Goal: Task Accomplishment & Management: Manage account settings

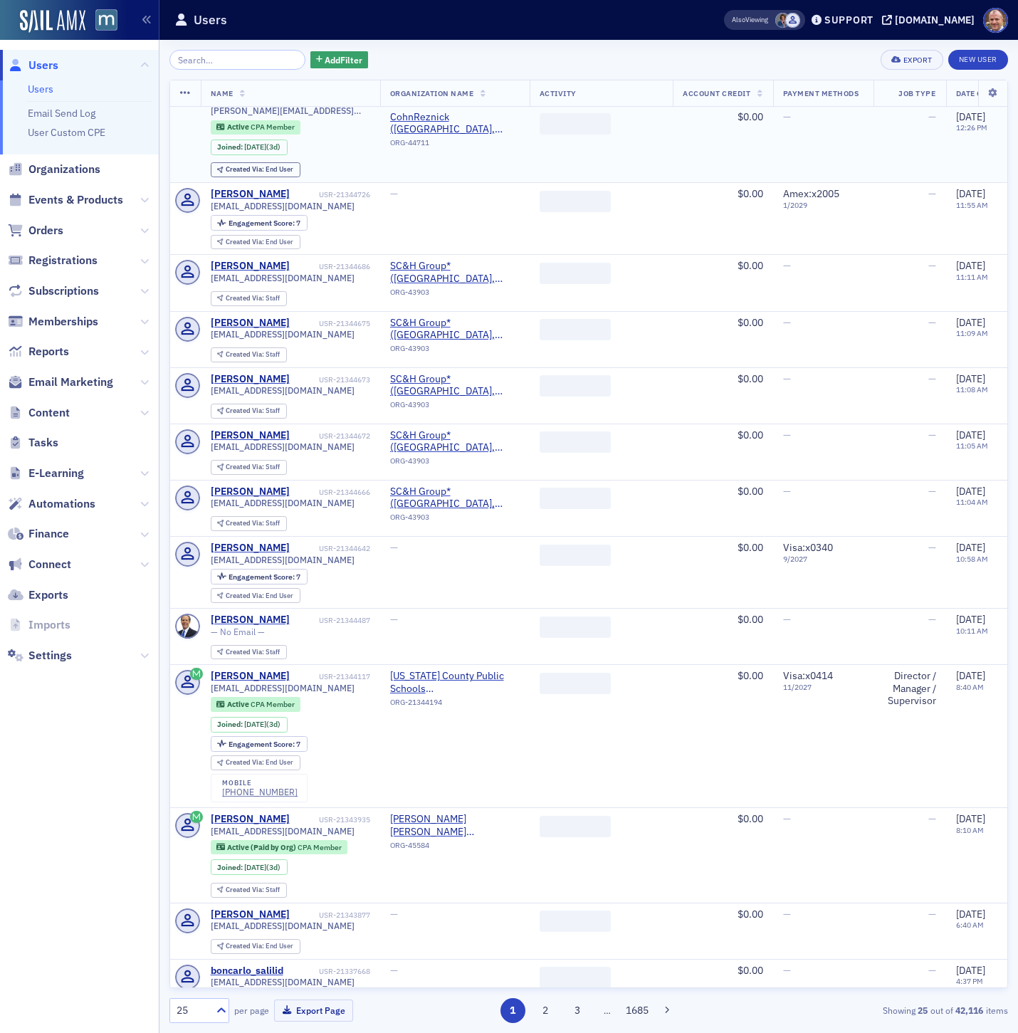
scroll to position [825, 0]
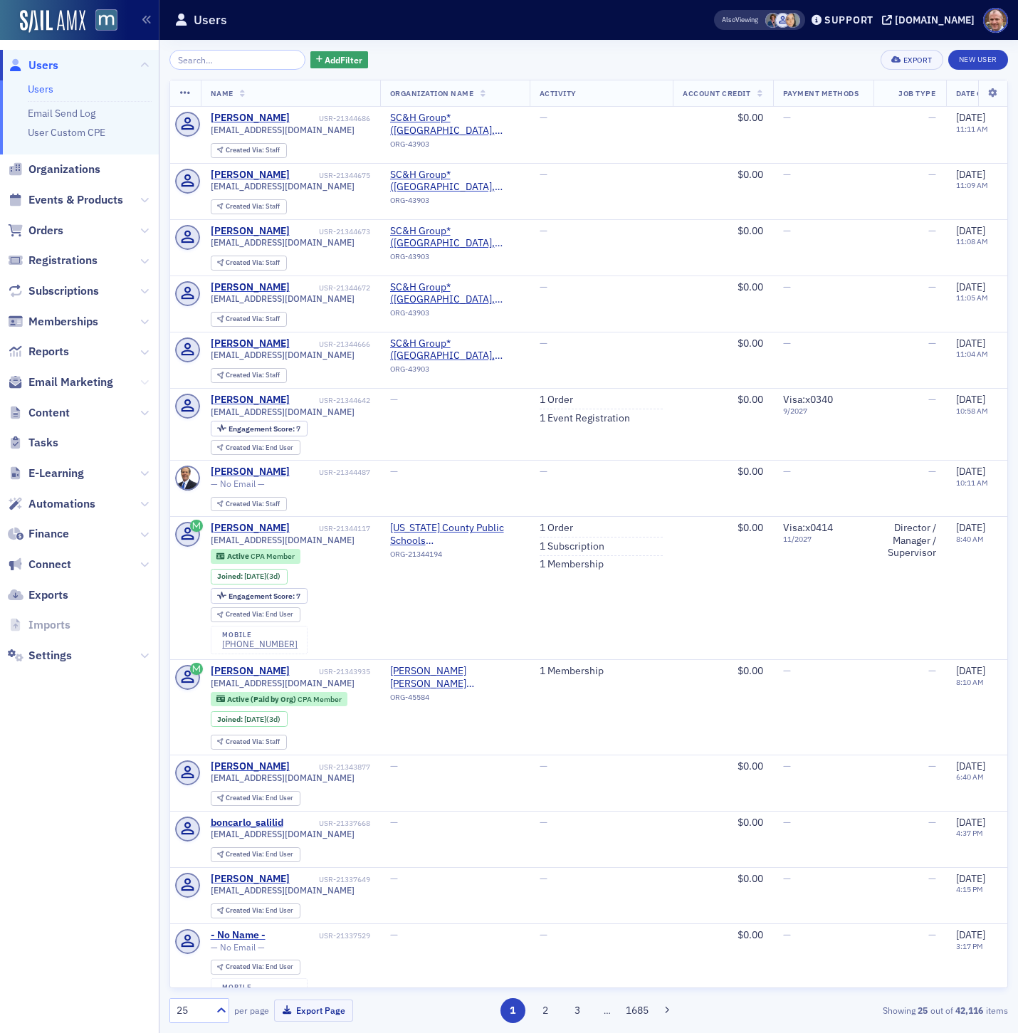
click at [147, 382] on icon at bounding box center [144, 382] width 9 height 9
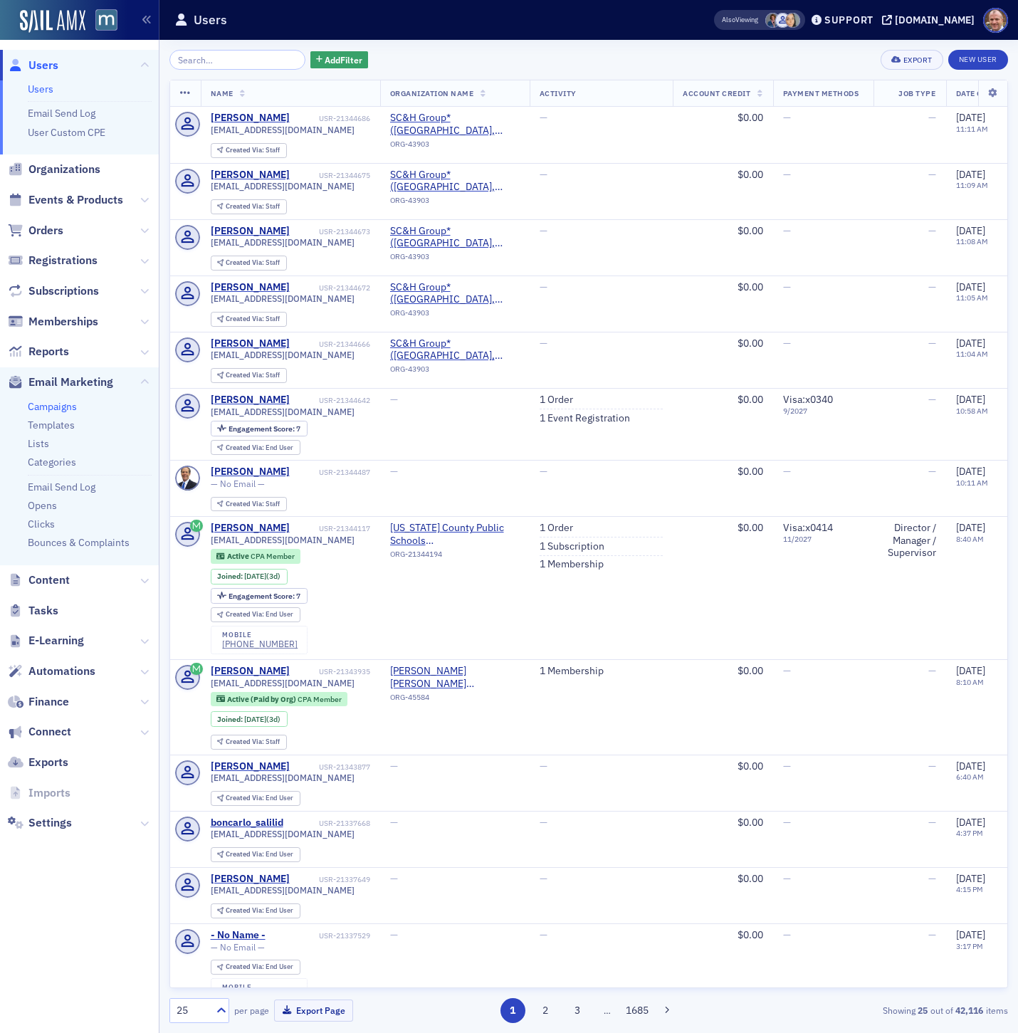
click at [65, 404] on link "Campaigns" at bounding box center [52, 406] width 49 height 13
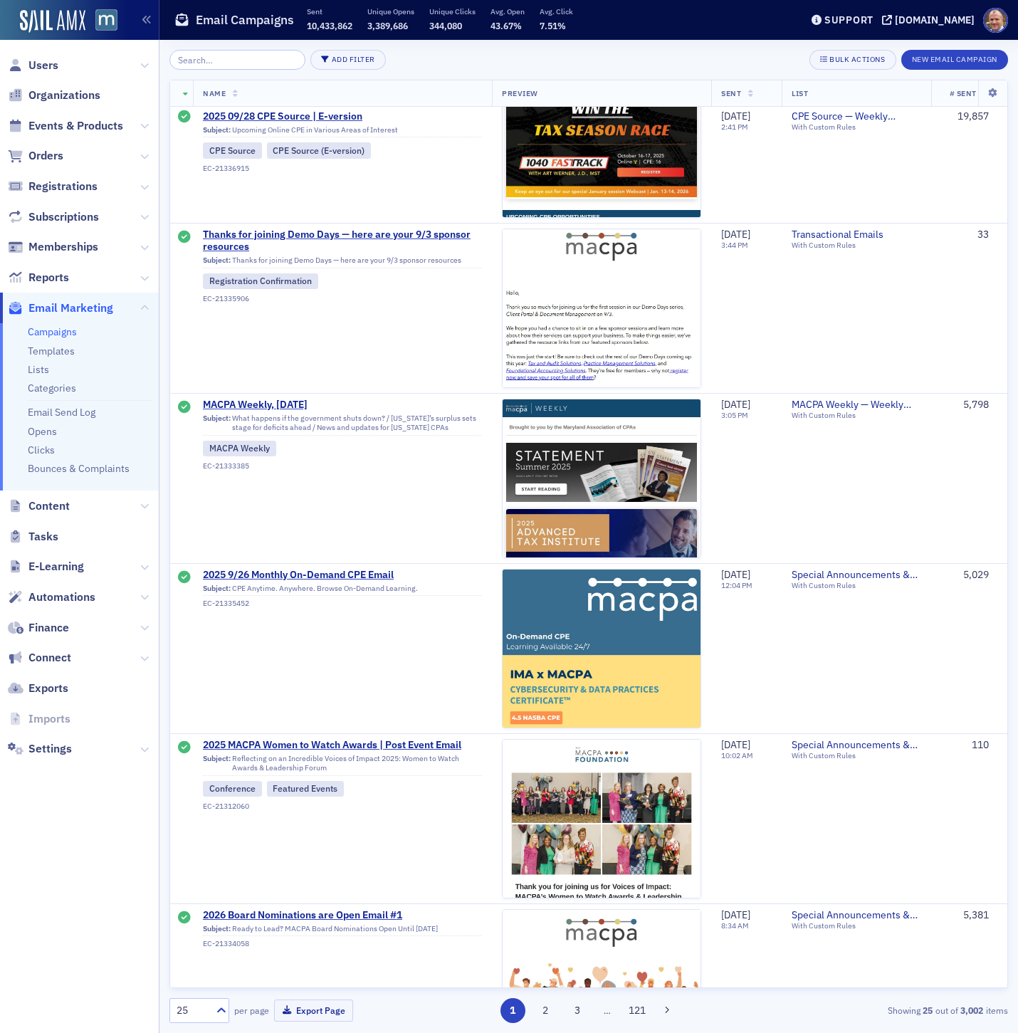
scroll to position [1831, 0]
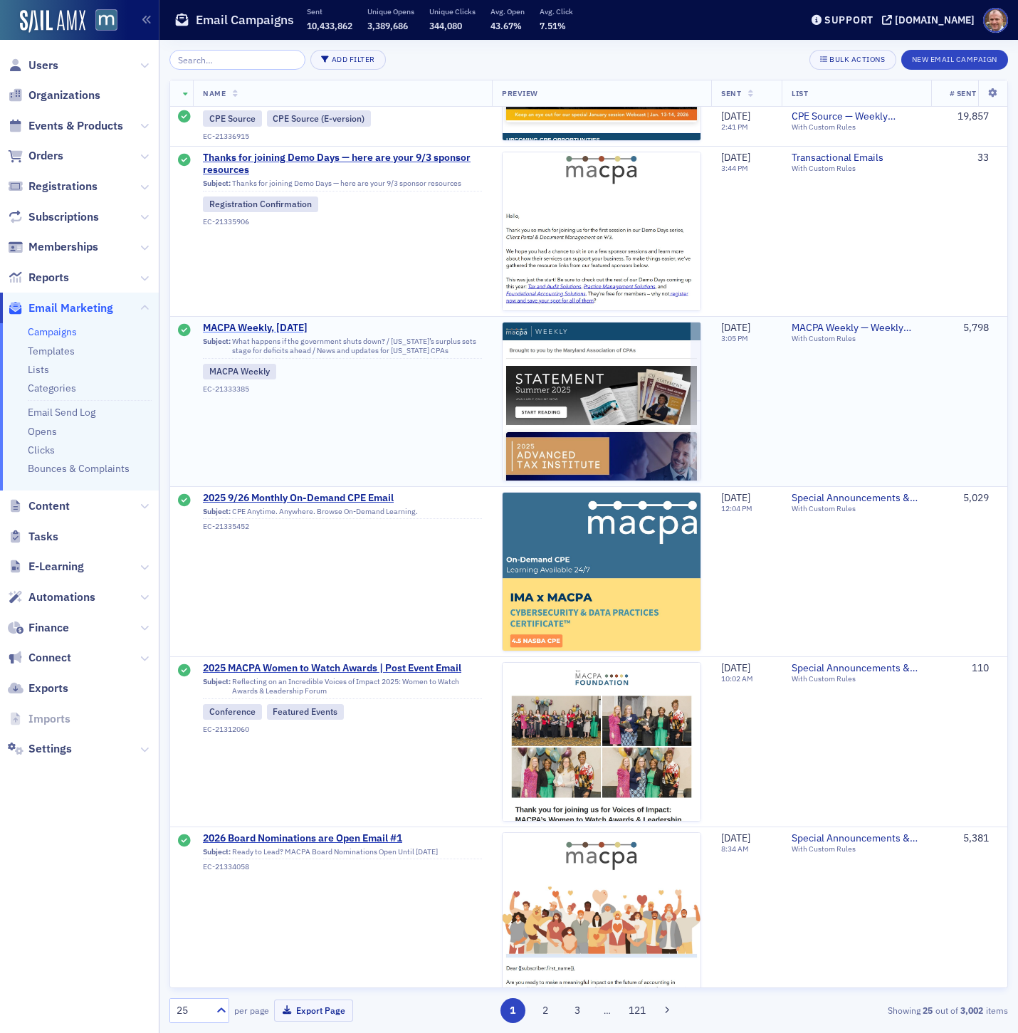
click at [264, 328] on span "MACPA Weekly, [DATE]" at bounding box center [342, 328] width 279 height 13
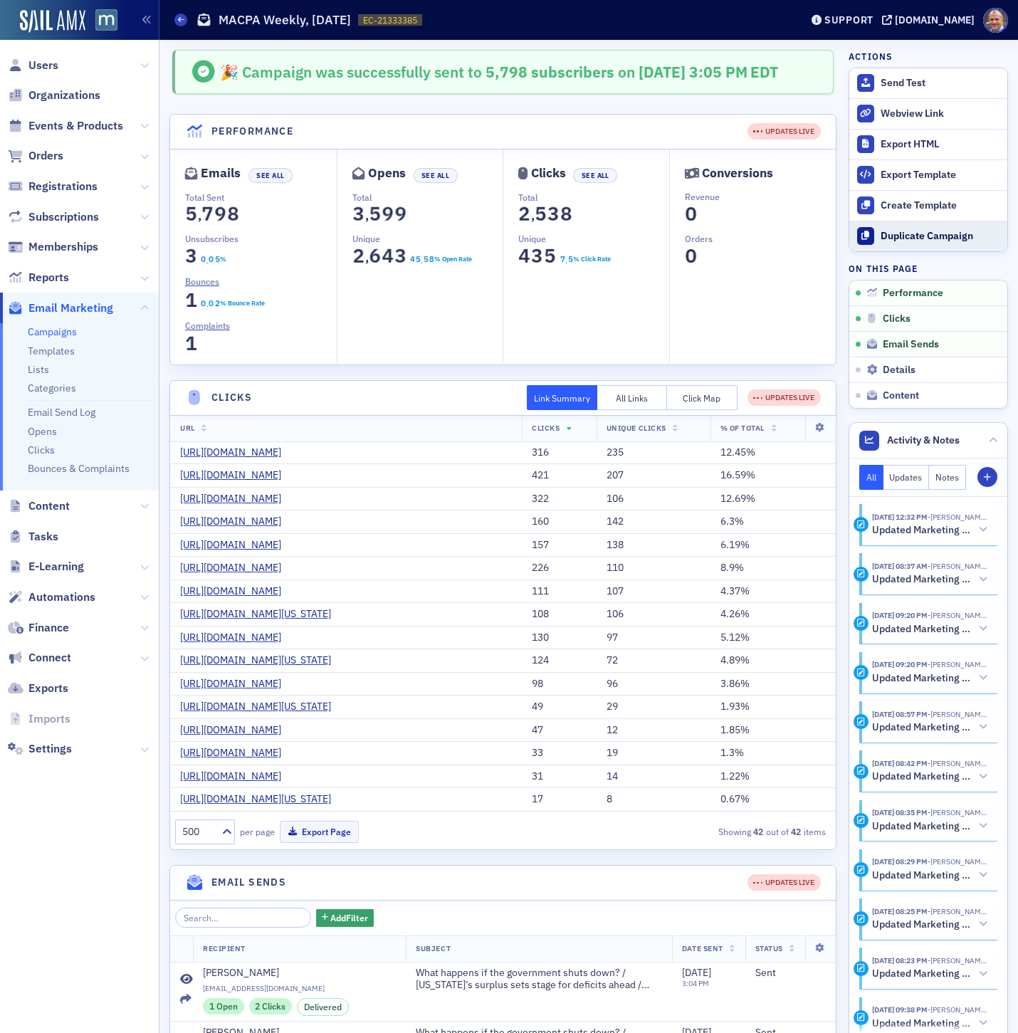
click at [917, 236] on div "Duplicate Campaign" at bounding box center [940, 236] width 120 height 13
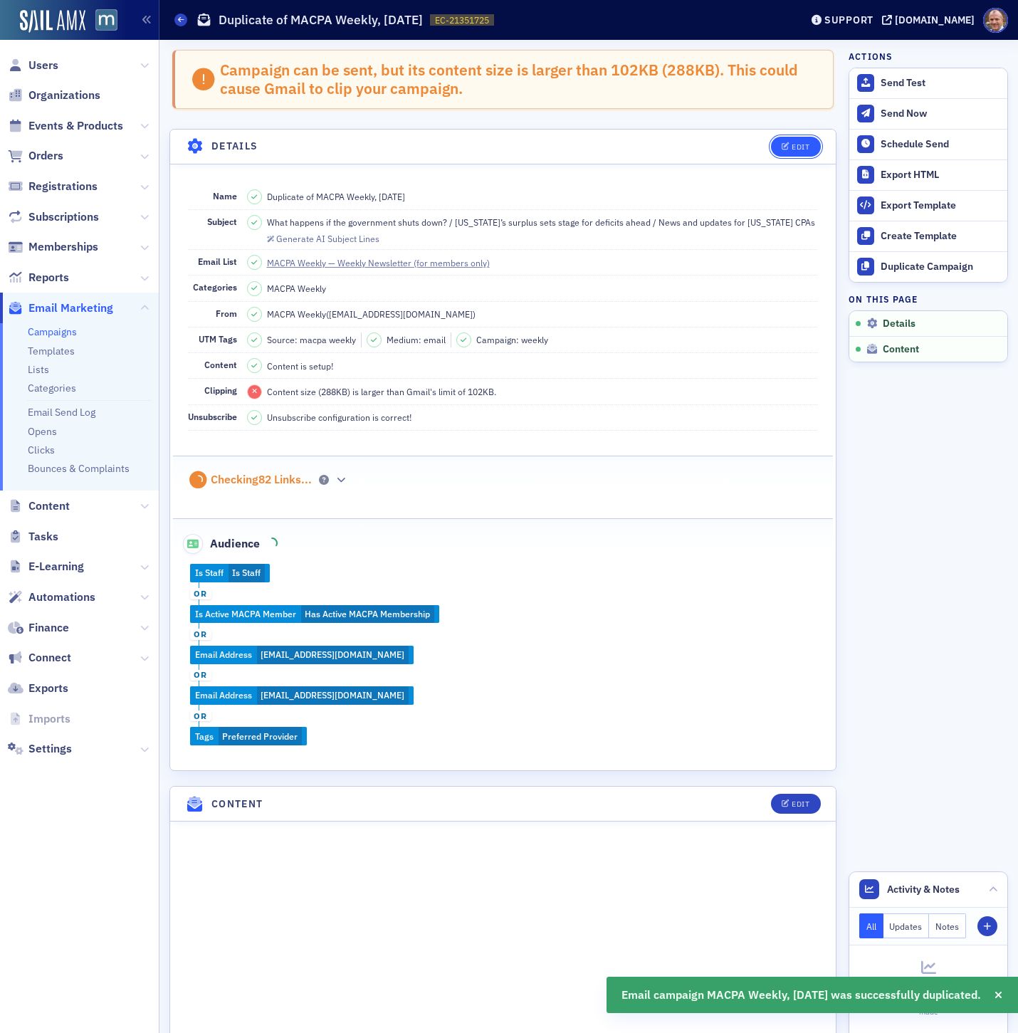
click at [803, 144] on div "Edit" at bounding box center [800, 147] width 18 height 8
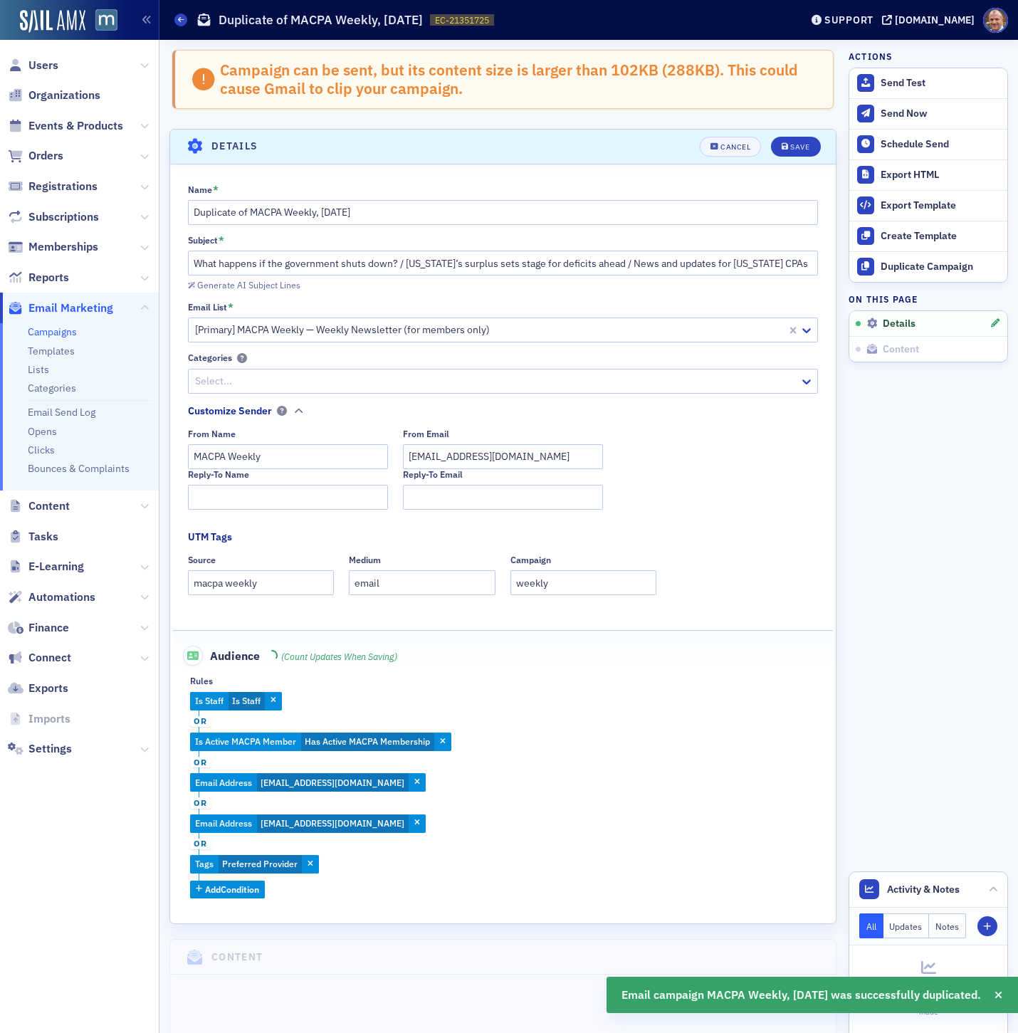
scroll to position [81, 0]
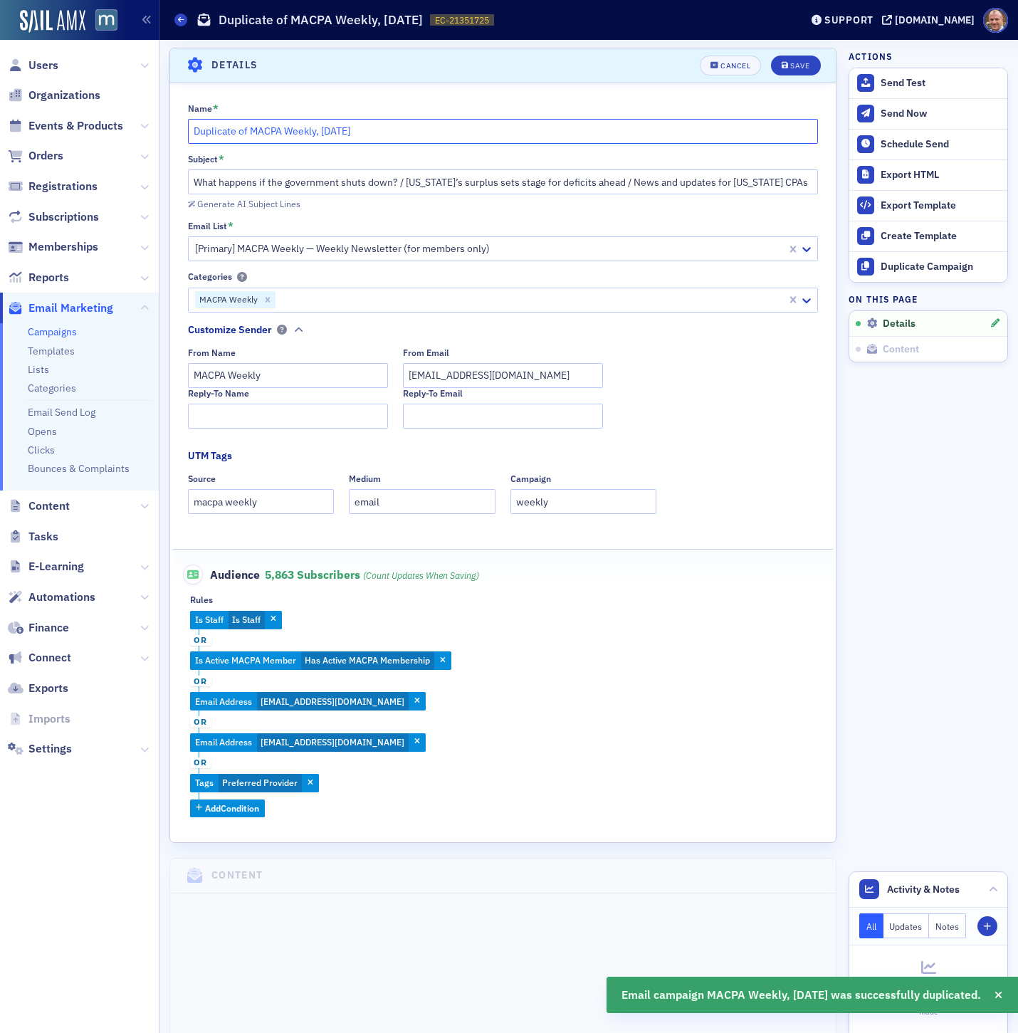
drag, startPoint x: 251, startPoint y: 128, endPoint x: 167, endPoint y: 118, distance: 84.6
click at [167, 118] on div "Campaign can be sent, but its content size is larger than 102KB ( 288 KB). This…" at bounding box center [588, 866] width 858 height 1814
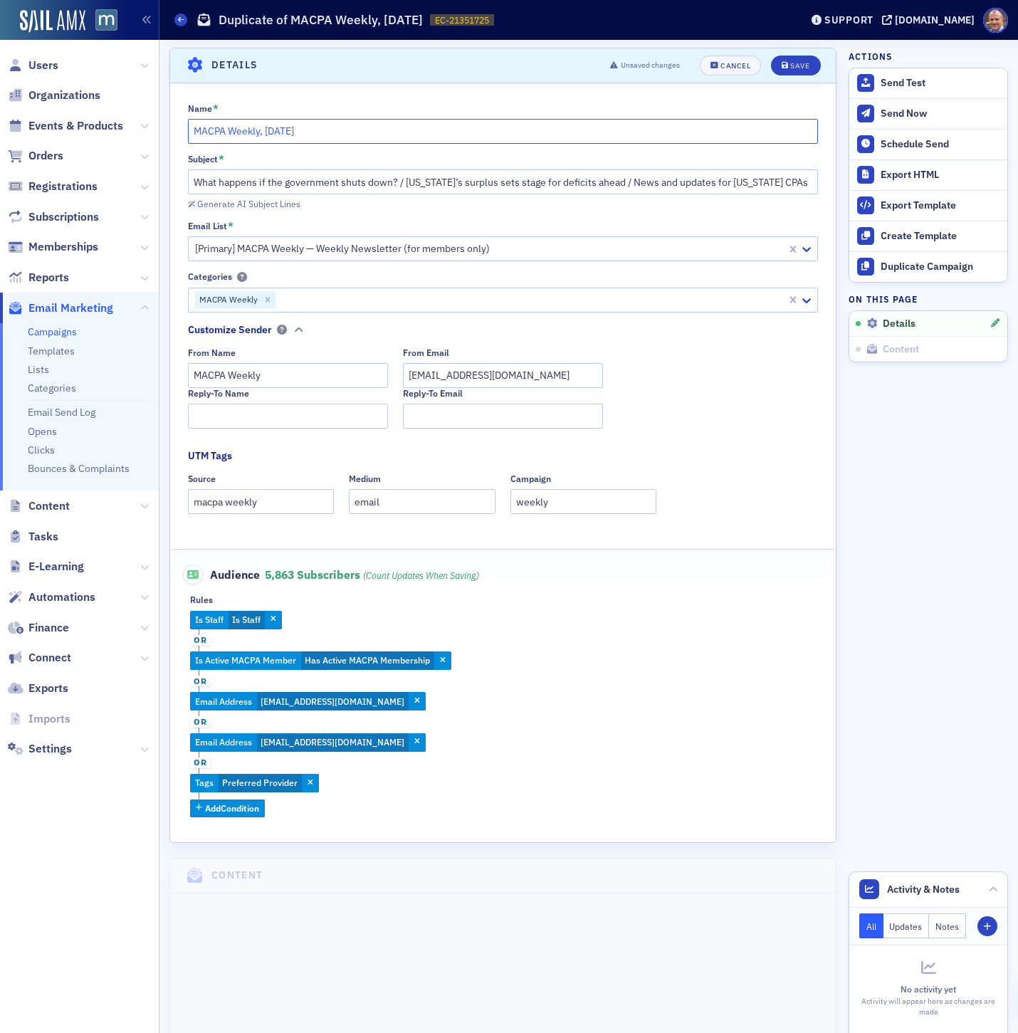
drag, startPoint x: 266, startPoint y: 132, endPoint x: 349, endPoint y: 132, distance: 82.6
click at [349, 132] on input "MACPA Weekly, [DATE]" at bounding box center [503, 131] width 631 height 25
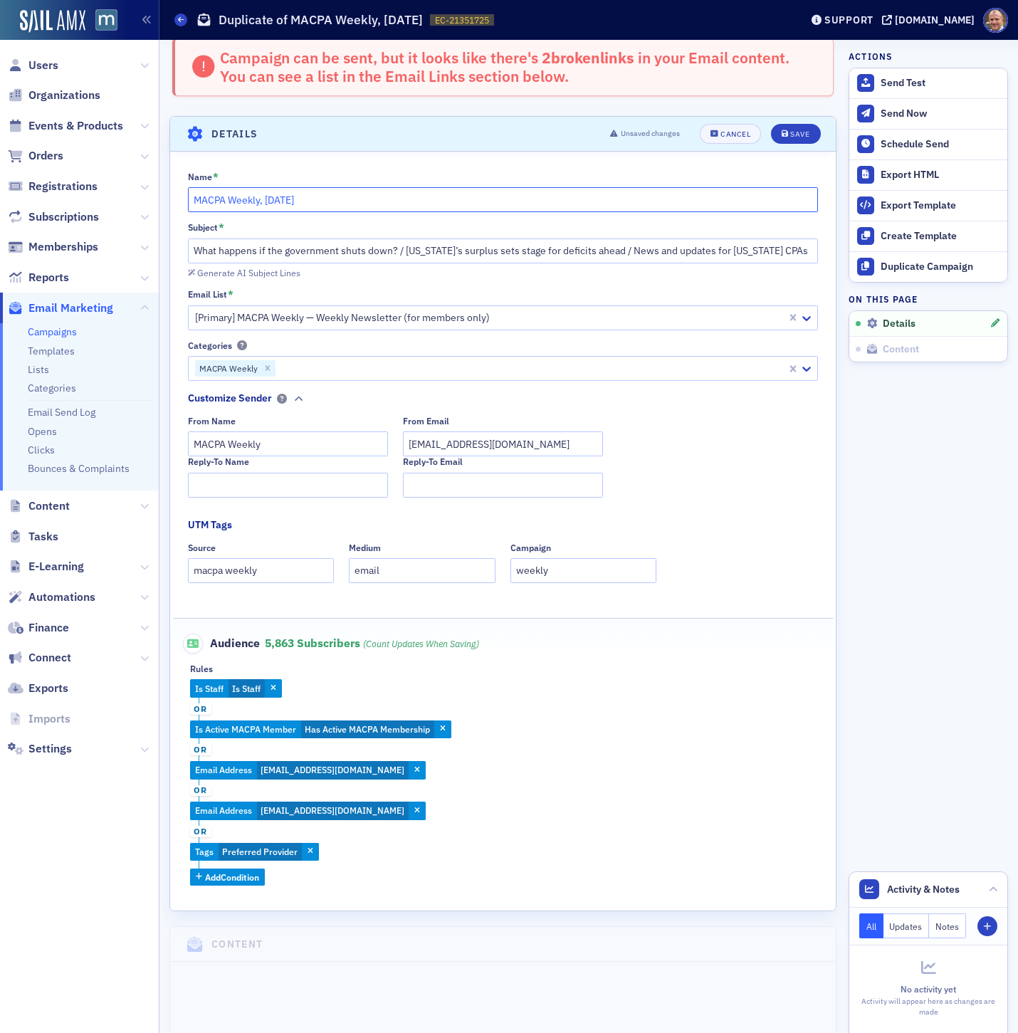
scroll to position [150, 0]
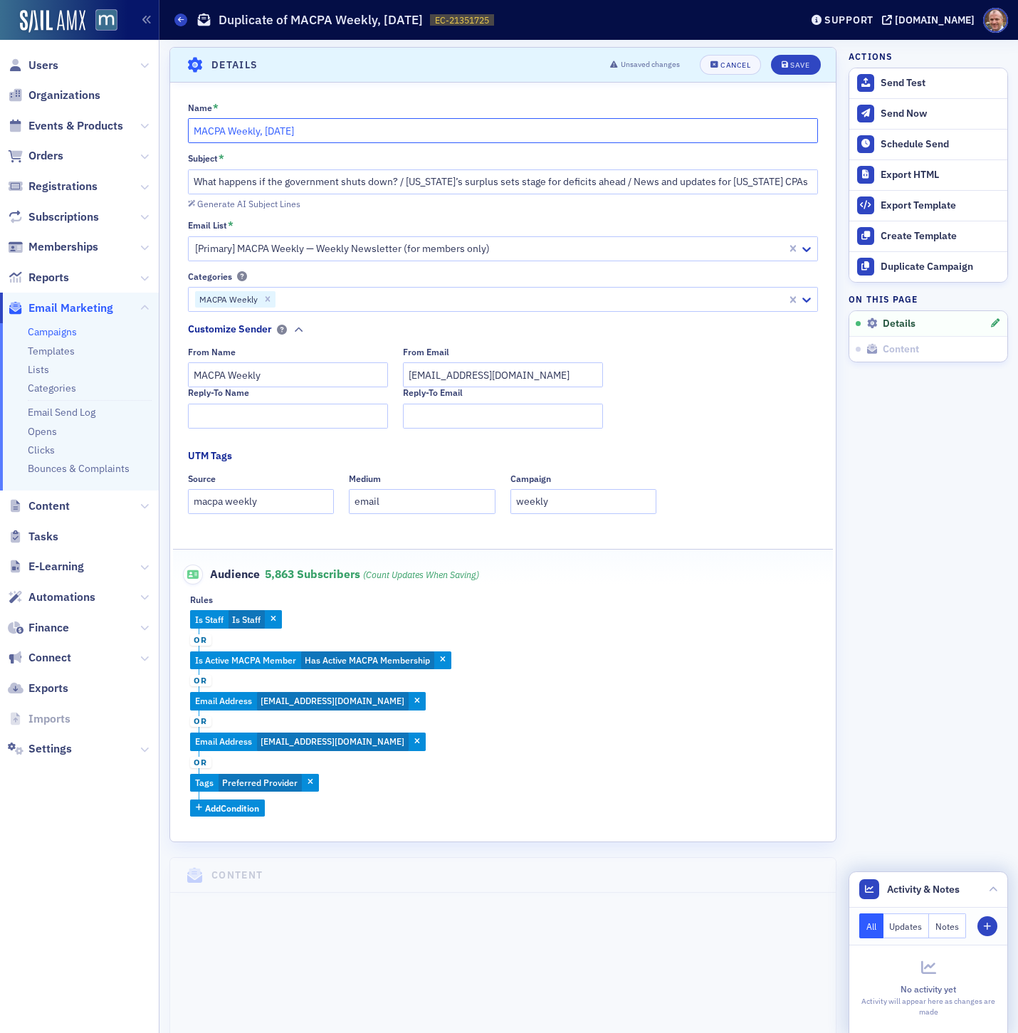
type input "MACPA Weekly, [DATE]"
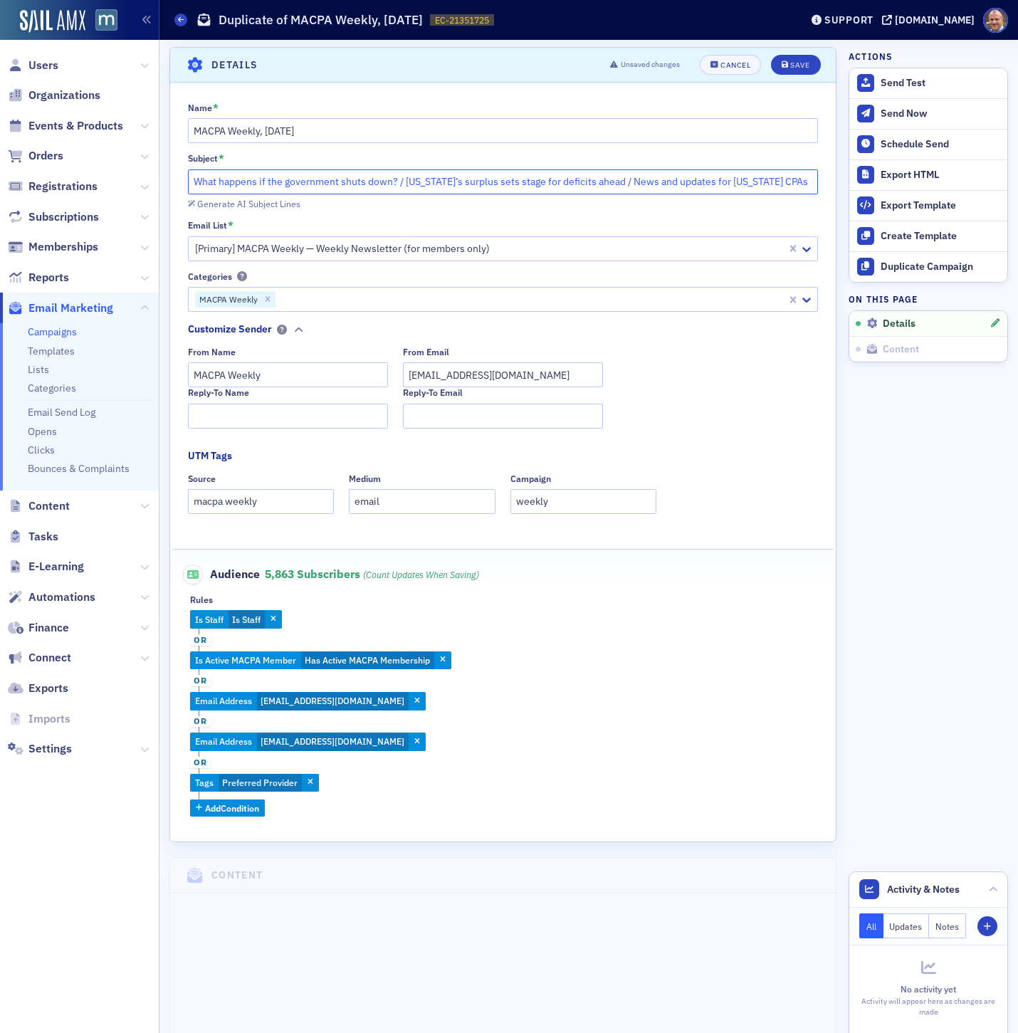
drag, startPoint x: 396, startPoint y: 183, endPoint x: 186, endPoint y: 188, distance: 209.3
click at [186, 188] on div "Name * MACPA Weekly, [DATE] Subject * What happens if the government shuts down…" at bounding box center [502, 459] width 665 height 714
paste input "Mass layoffs looming amid shutdown"
click at [221, 185] on input "What happens if the government shuts down? / [US_STATE]’s surplus sets stage fo…" at bounding box center [503, 181] width 631 height 25
drag, startPoint x: 396, startPoint y: 180, endPoint x: 196, endPoint y: 178, distance: 200.0
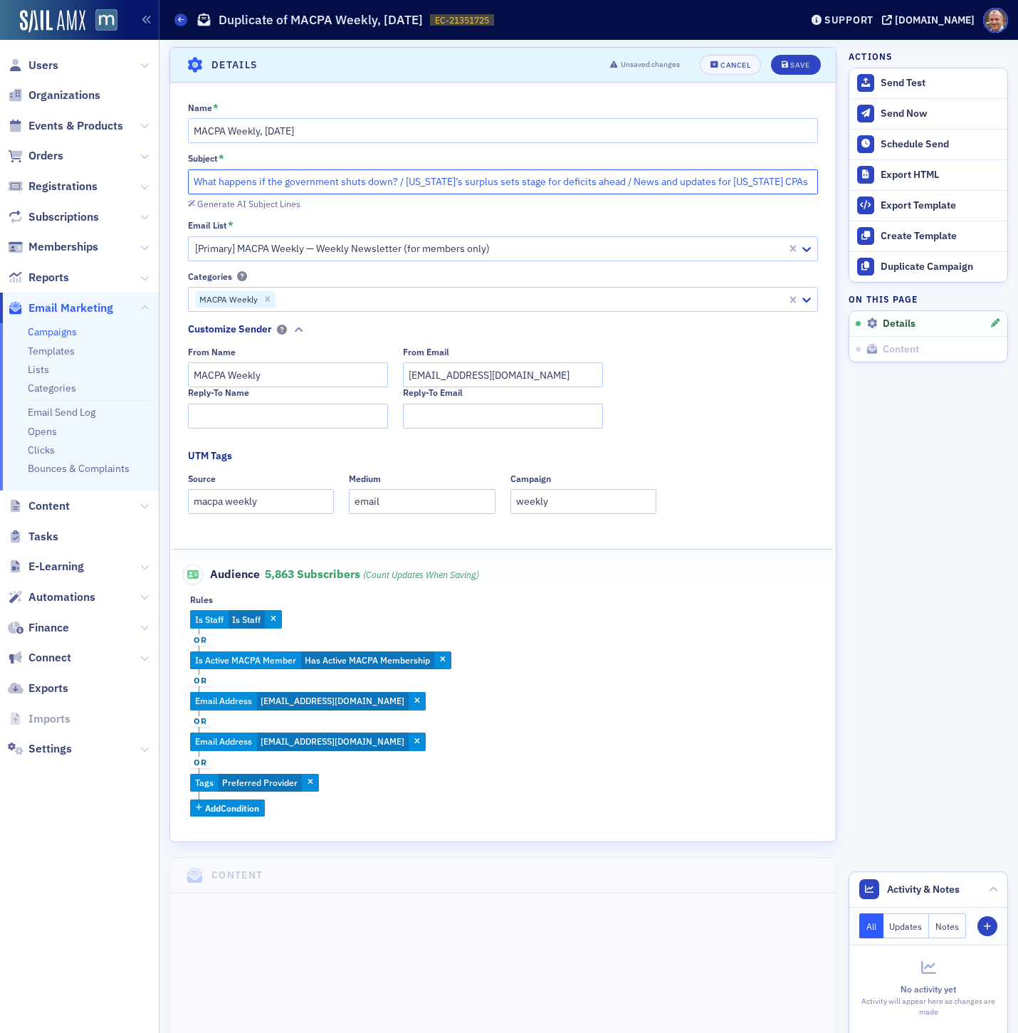
click at [196, 178] on input "What happens if the government shuts down? / [US_STATE]’s surplus sets stage fo…" at bounding box center [503, 181] width 631 height 25
paste input "Mass layoffs looming amid shutdown"
drag, startPoint x: 368, startPoint y: 181, endPoint x: 577, endPoint y: 179, distance: 209.2
click at [577, 179] on input "Mass layoffs looming amid shutdown / [US_STATE]’s surplus sets stage for defici…" at bounding box center [503, 181] width 631 height 25
paste input "Resources offered for federal workers"
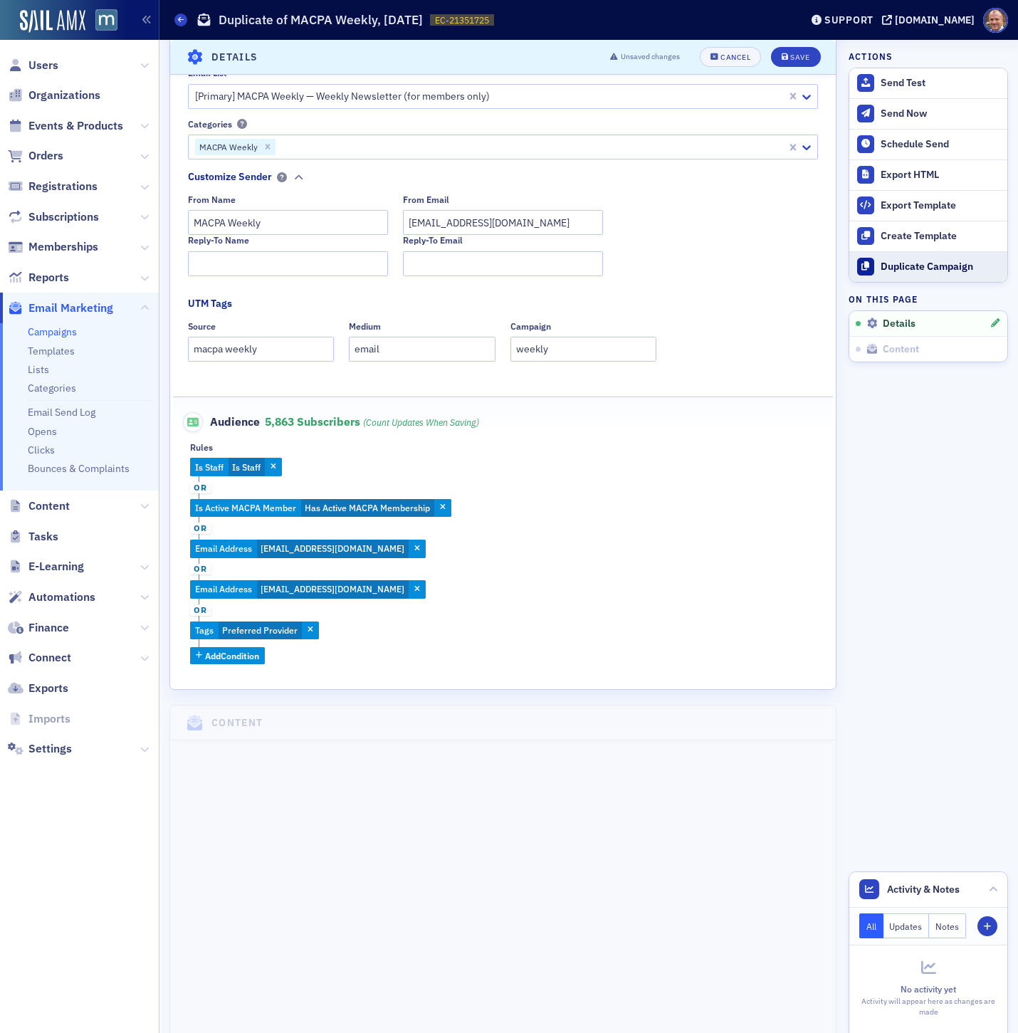
scroll to position [306, 0]
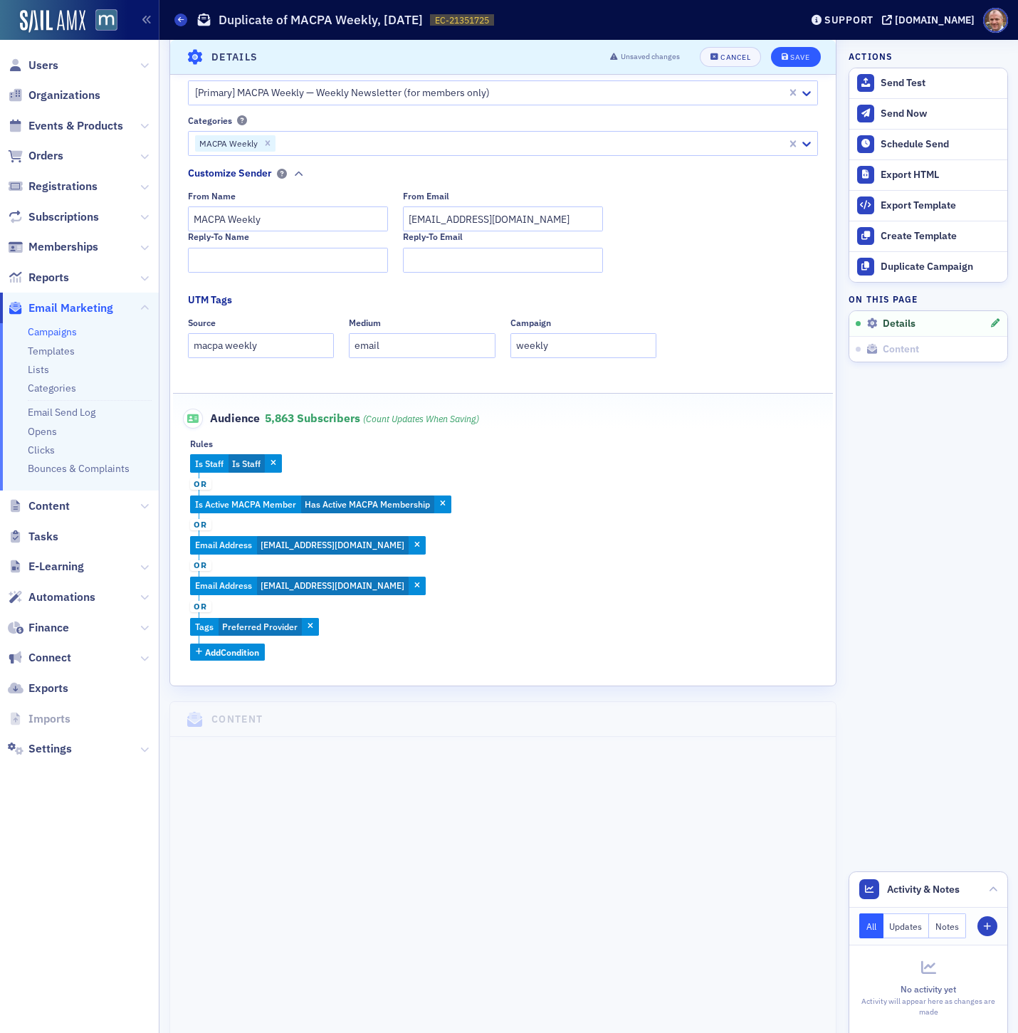
type input "Mass layoffs looming amid shutdown / Resources offered for federal workers / Ne…"
click at [802, 54] on div "Save" at bounding box center [799, 57] width 19 height 8
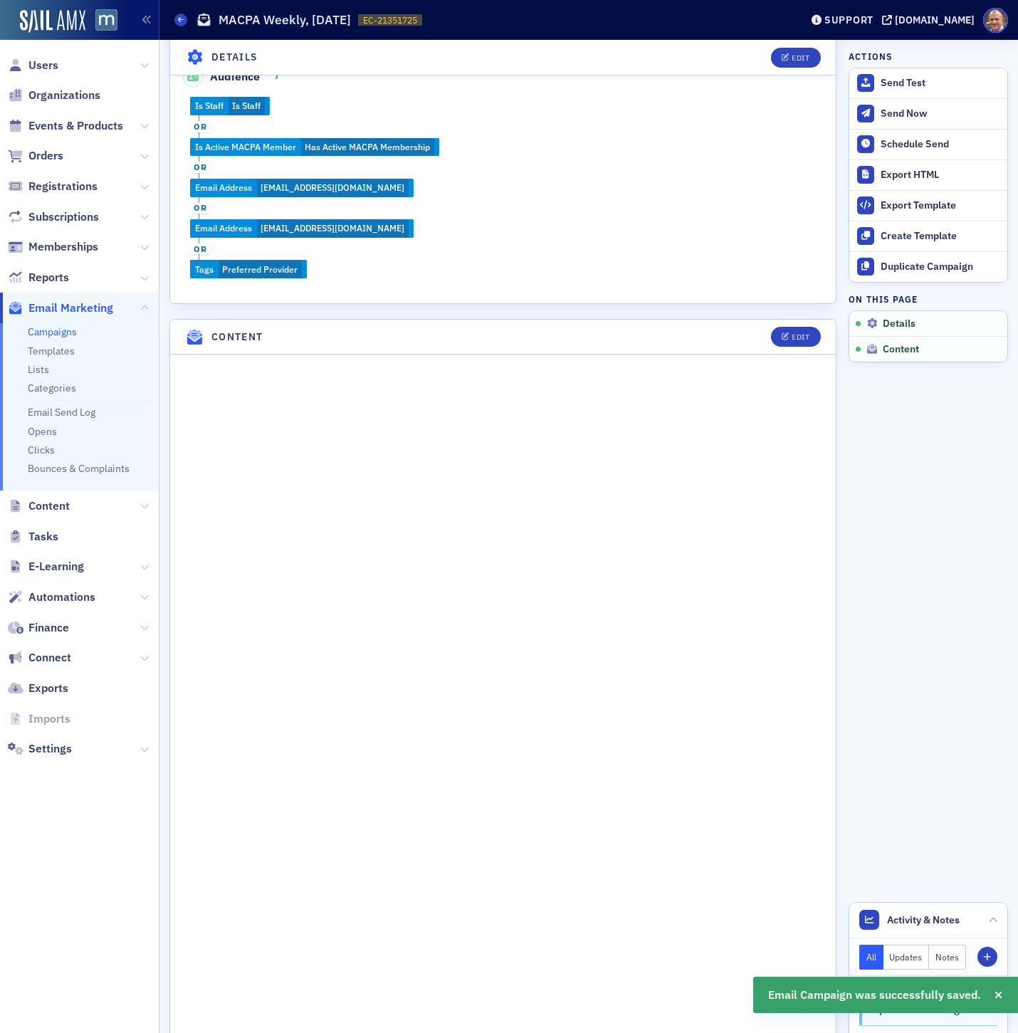
scroll to position [667, 0]
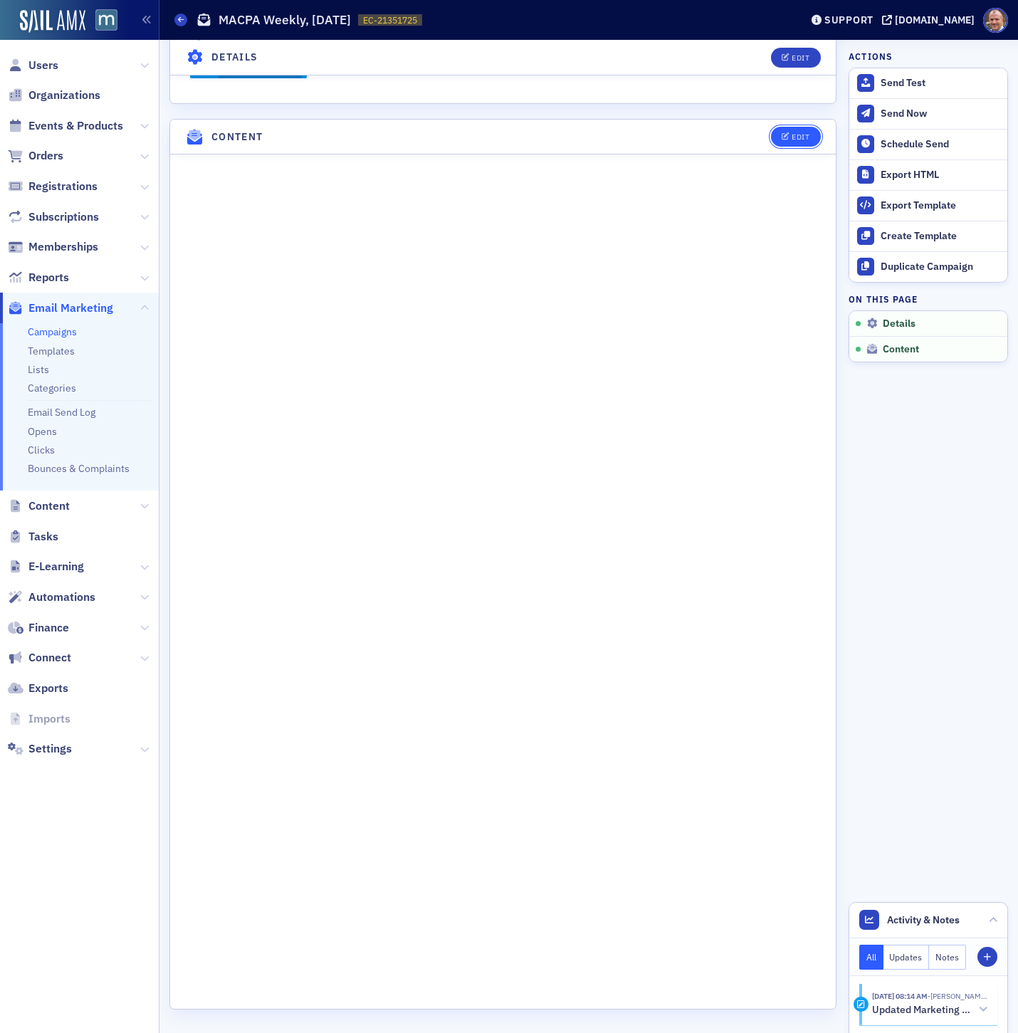
click at [801, 135] on div "Edit" at bounding box center [800, 137] width 18 height 8
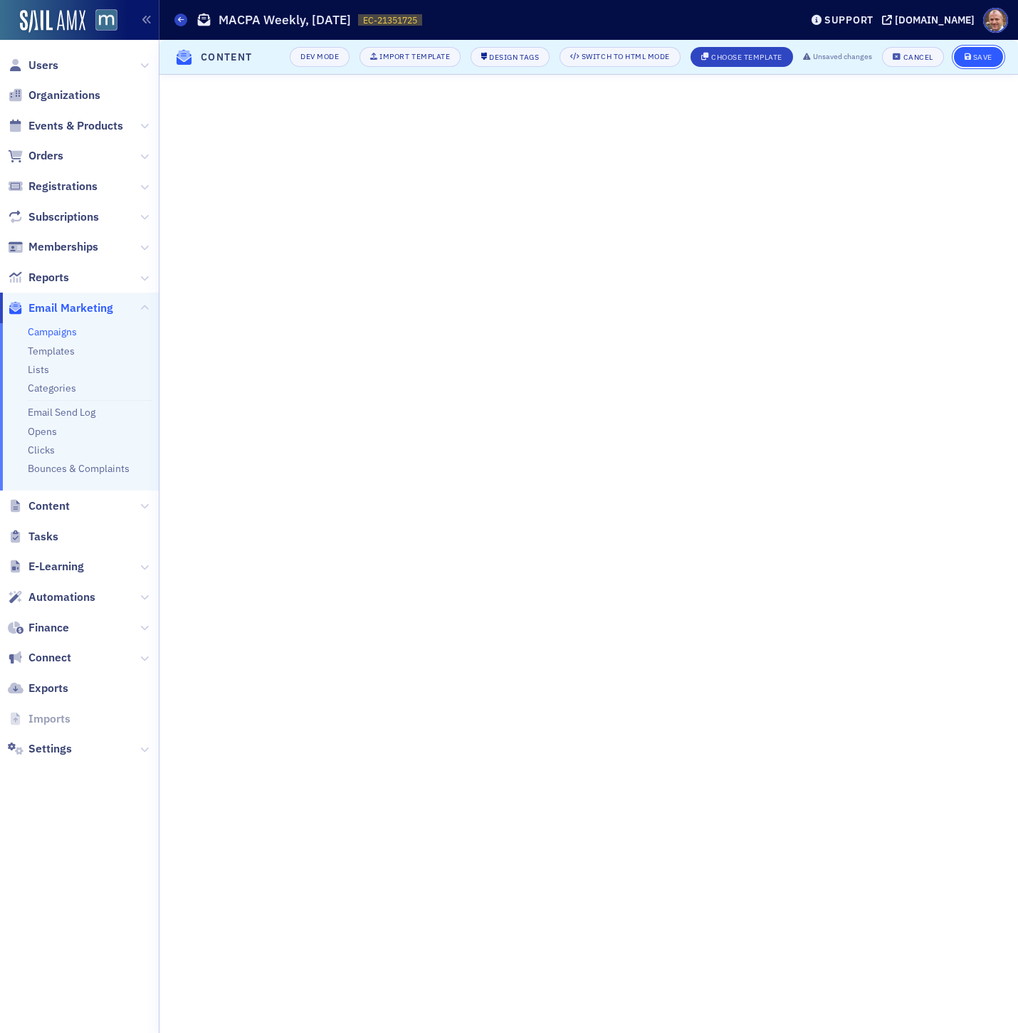
click at [983, 58] on div "Save" at bounding box center [982, 57] width 19 height 8
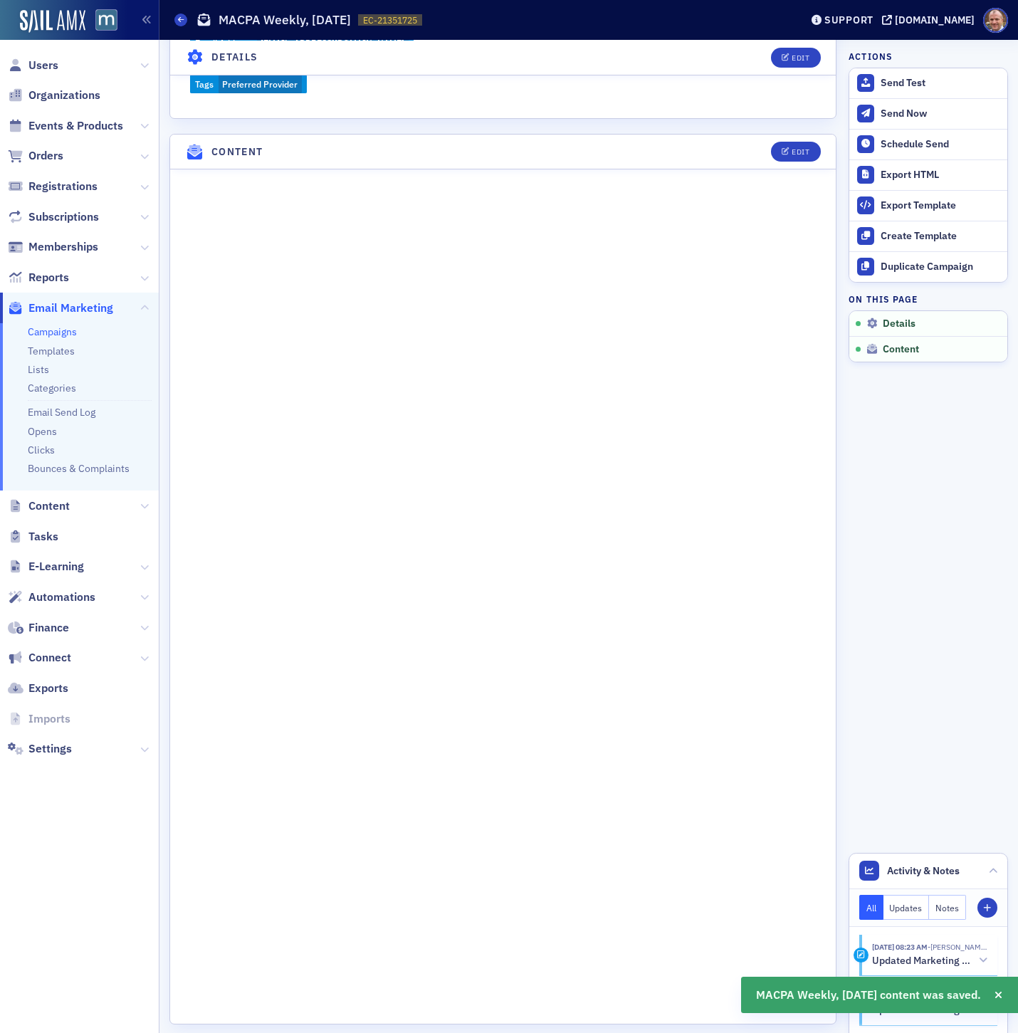
scroll to position [667, 0]
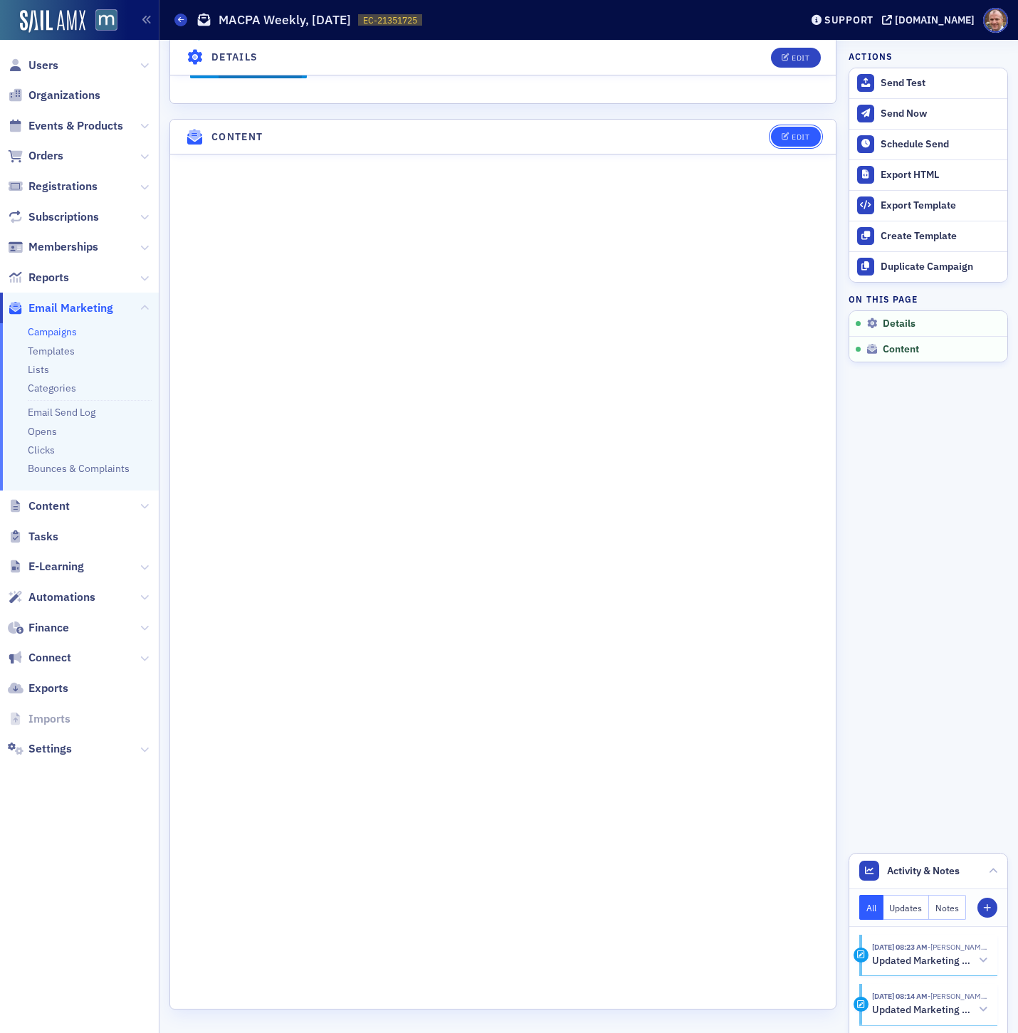
click at [798, 139] on div "Edit" at bounding box center [800, 137] width 18 height 8
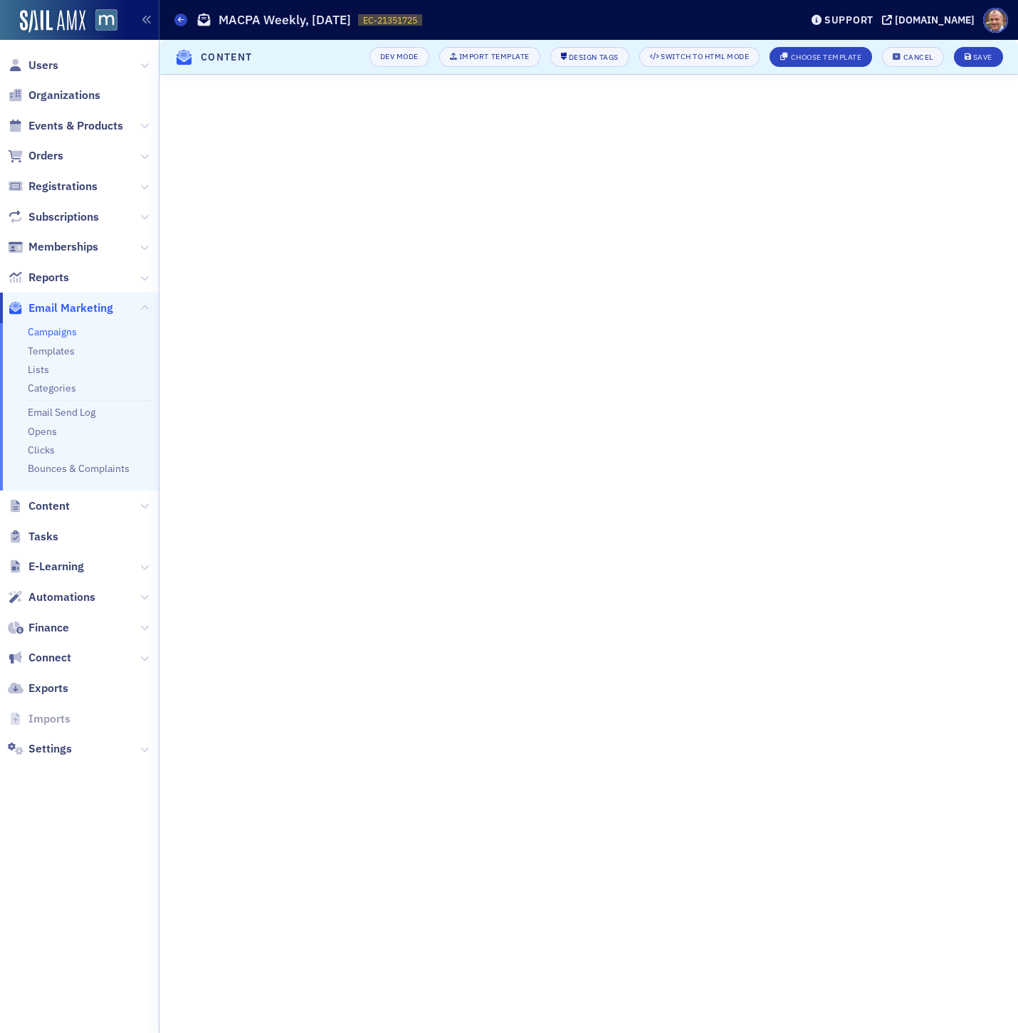
scroll to position [0, 0]
click at [986, 63] on button "Save" at bounding box center [978, 57] width 49 height 20
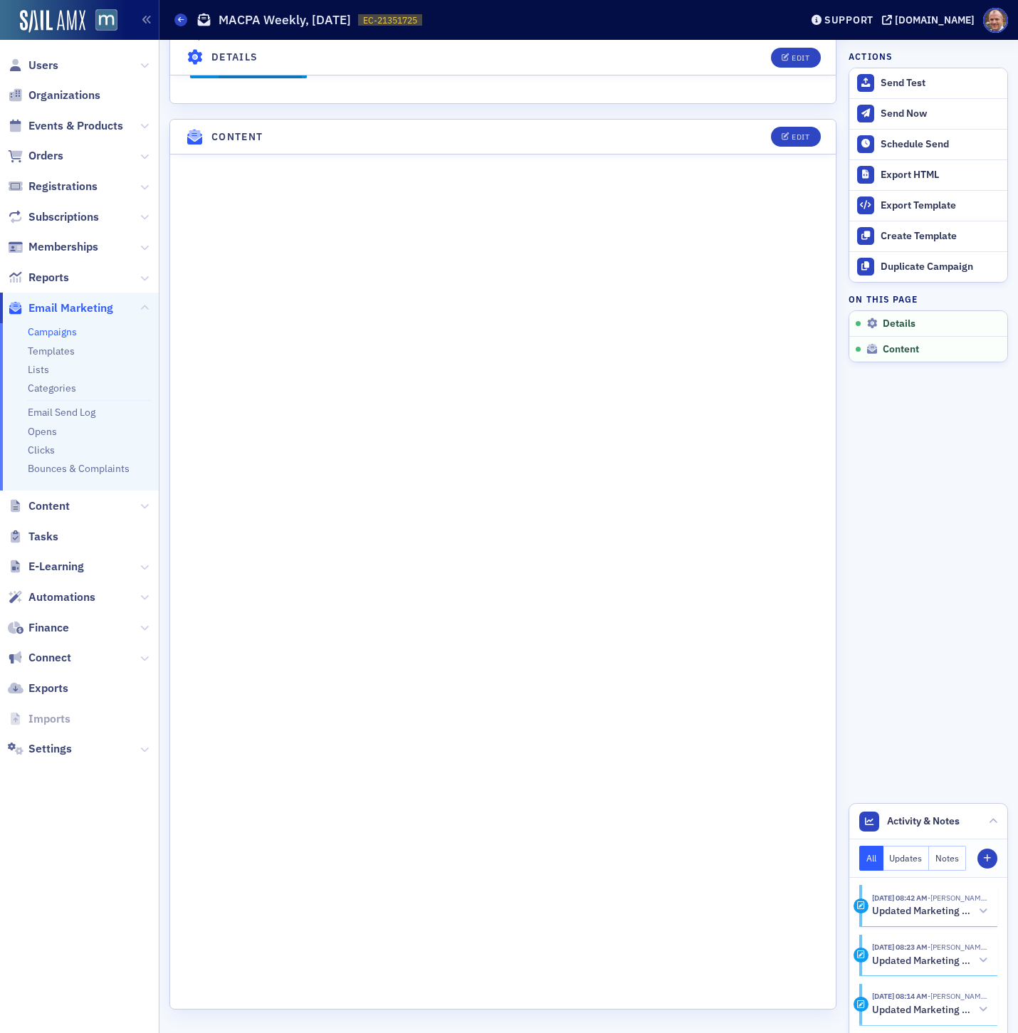
scroll to position [735, 0]
click at [790, 137] on span "Edit" at bounding box center [795, 138] width 28 height 8
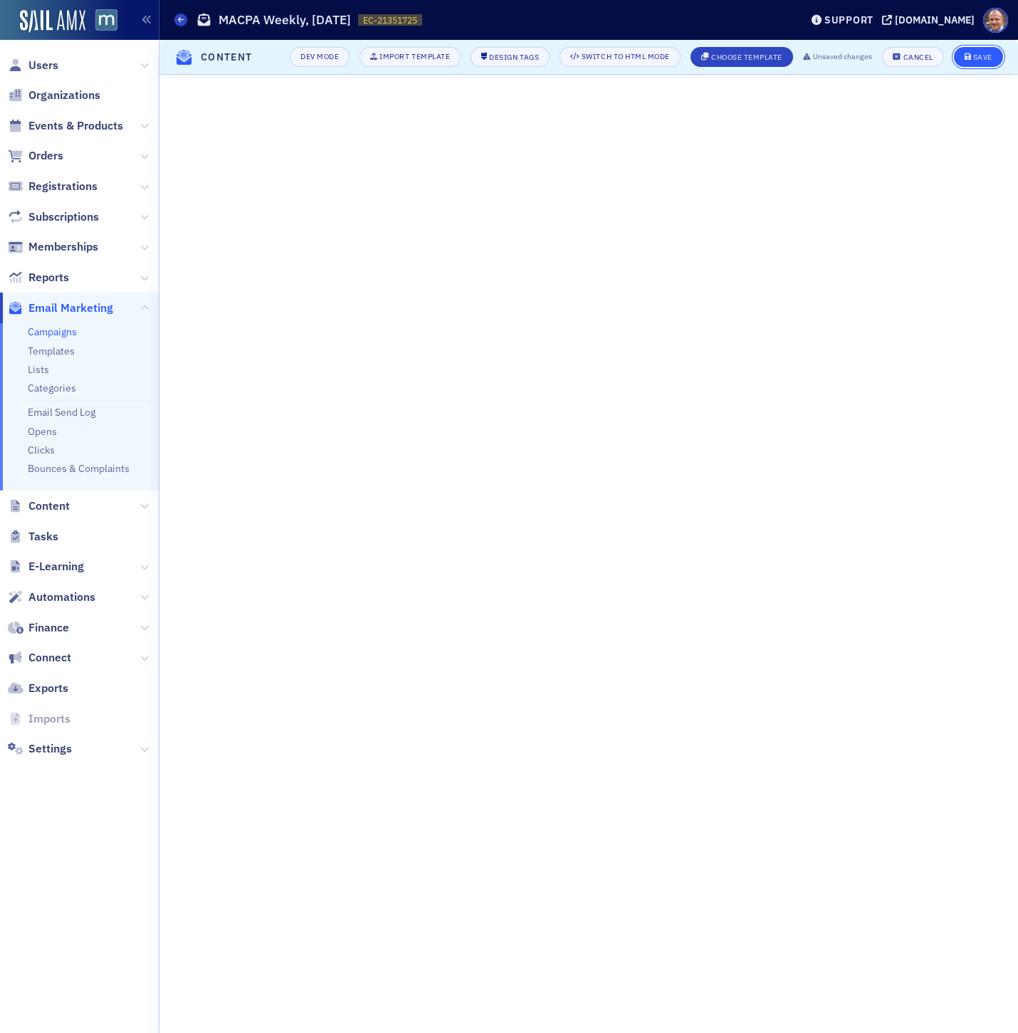
click at [989, 59] on div "Save" at bounding box center [982, 57] width 19 height 8
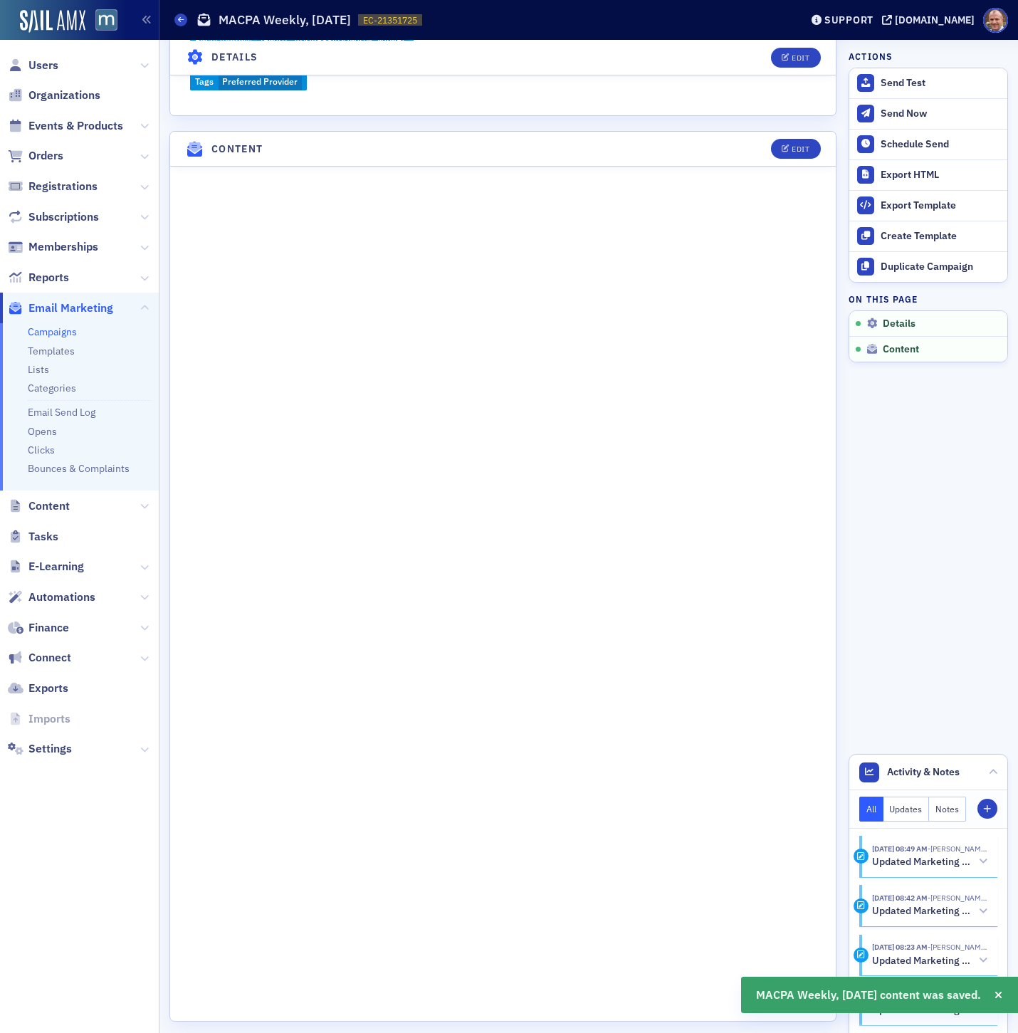
scroll to position [667, 0]
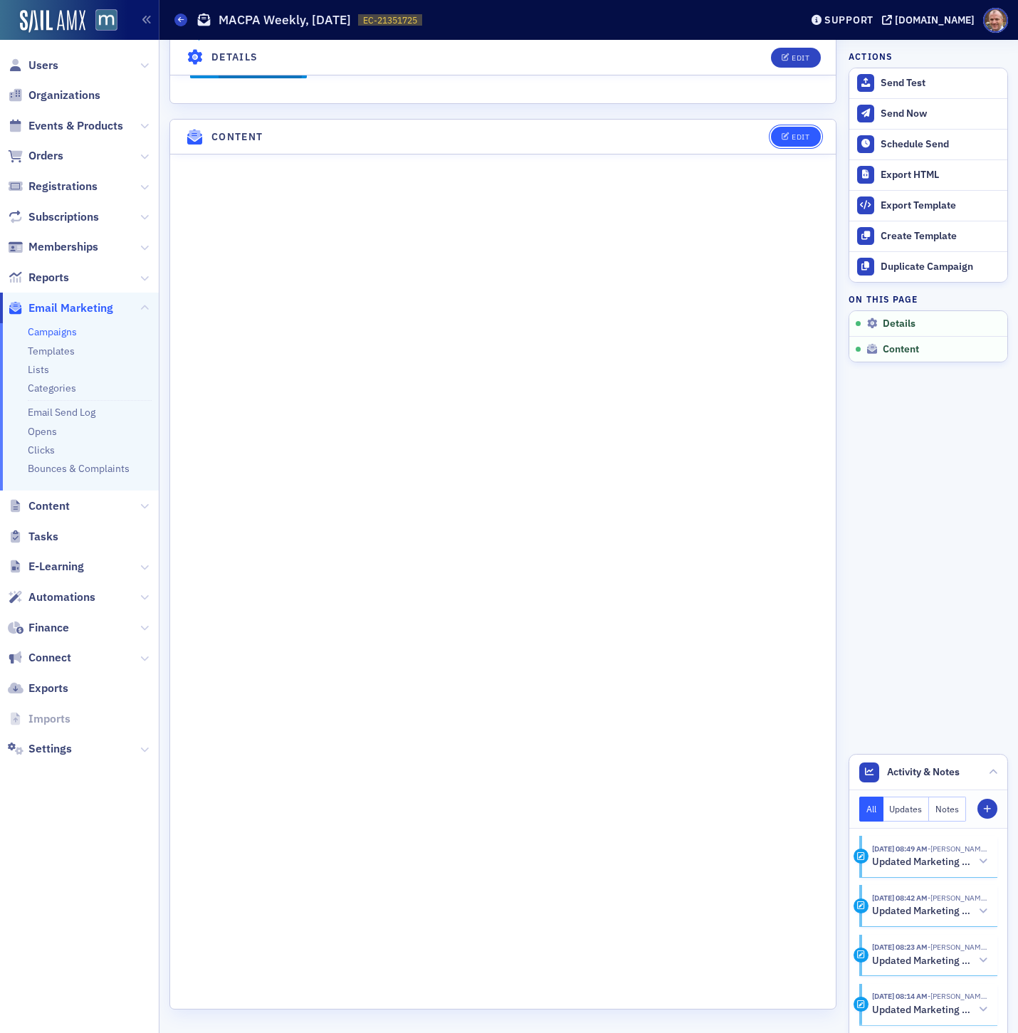
click at [801, 133] on div "Edit" at bounding box center [800, 137] width 18 height 8
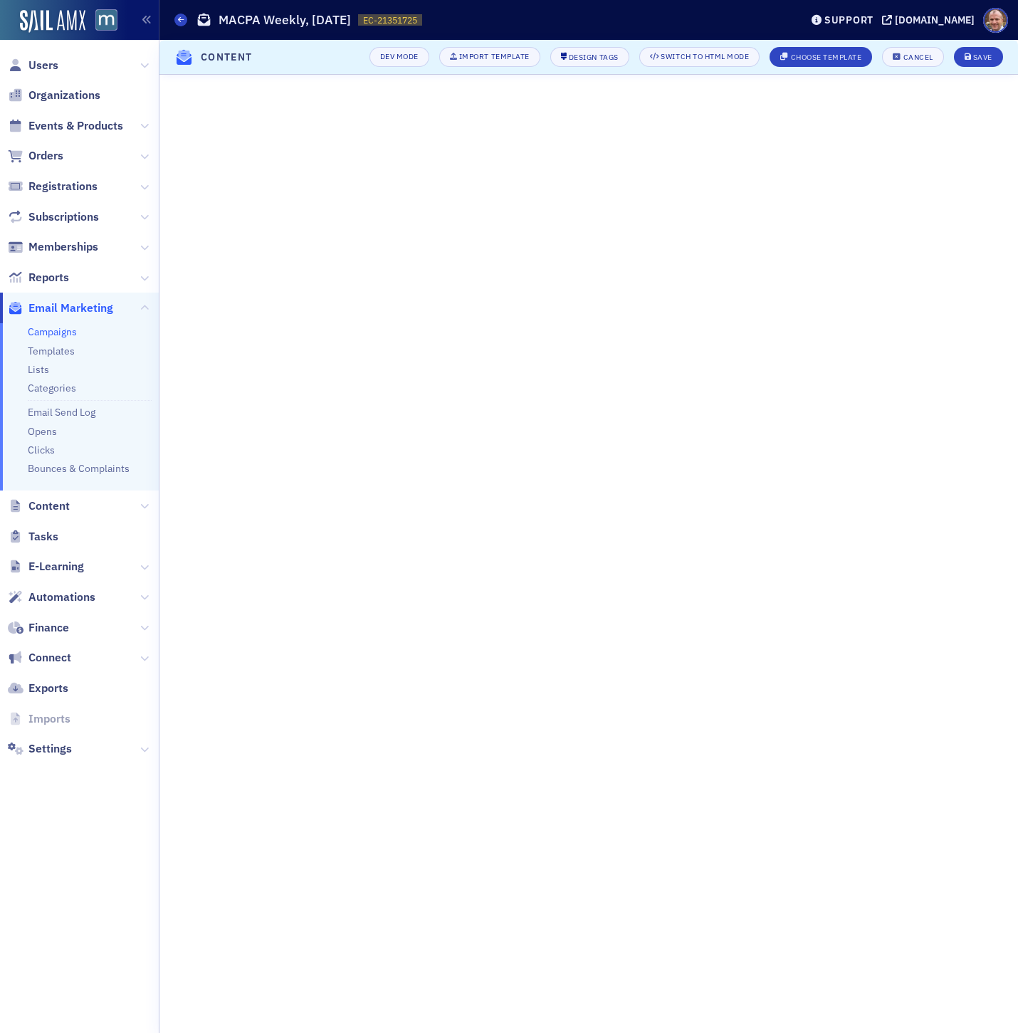
scroll to position [0, 0]
click at [986, 62] on button "Save" at bounding box center [978, 57] width 49 height 20
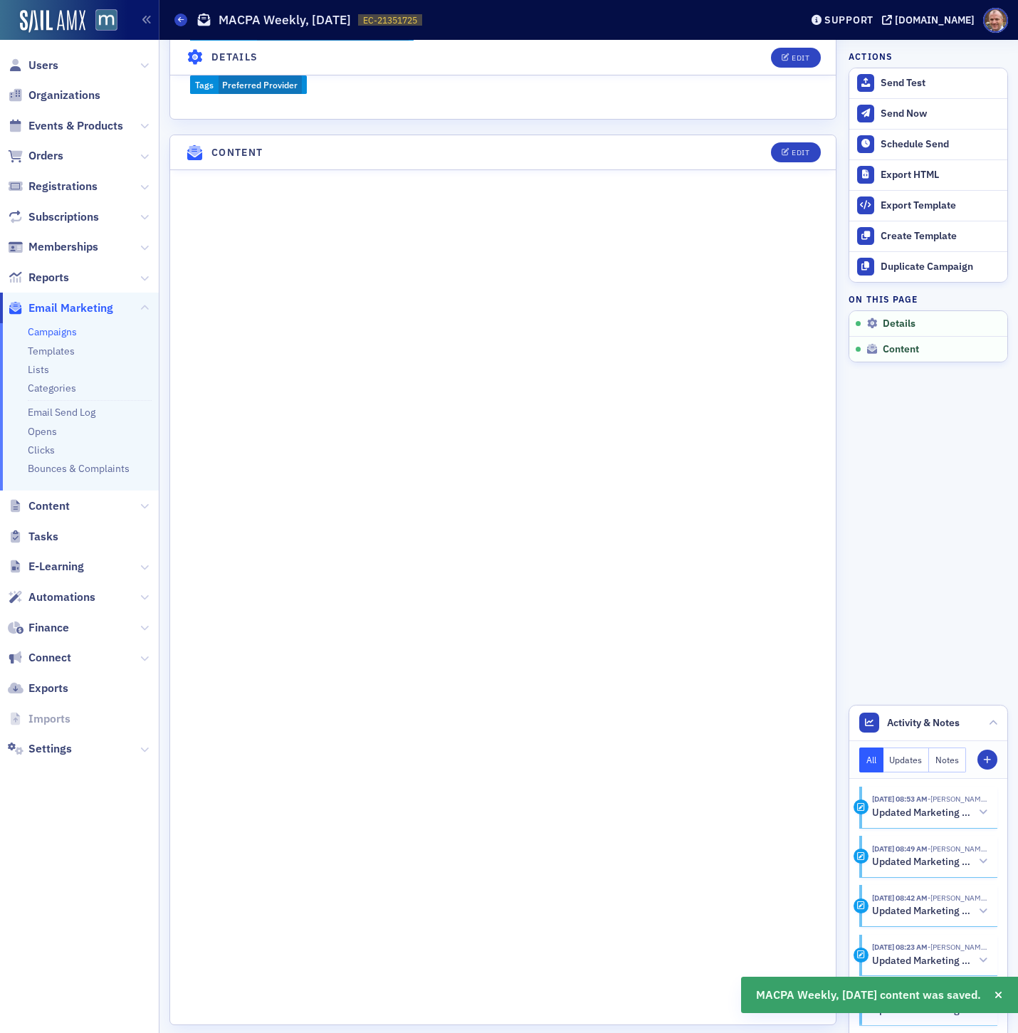
scroll to position [667, 0]
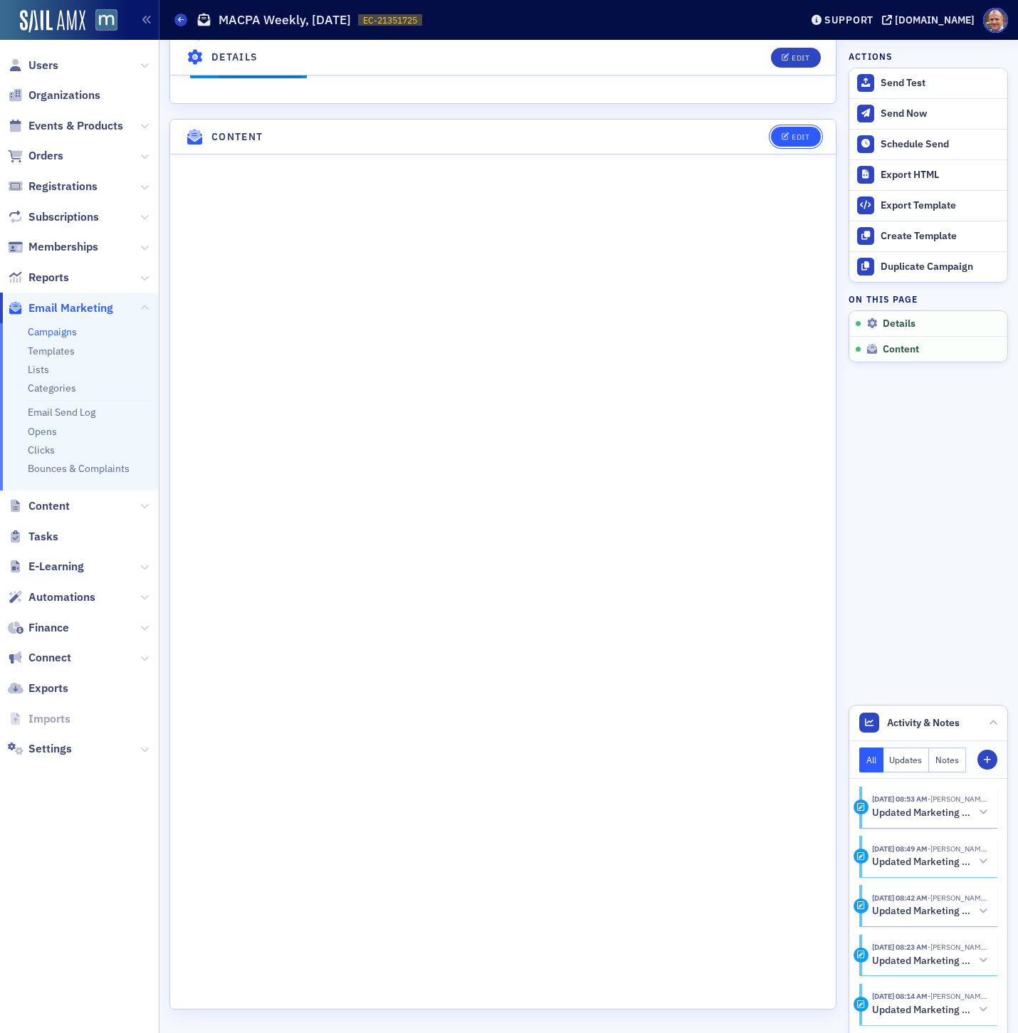
click at [798, 135] on div "Edit" at bounding box center [800, 137] width 18 height 8
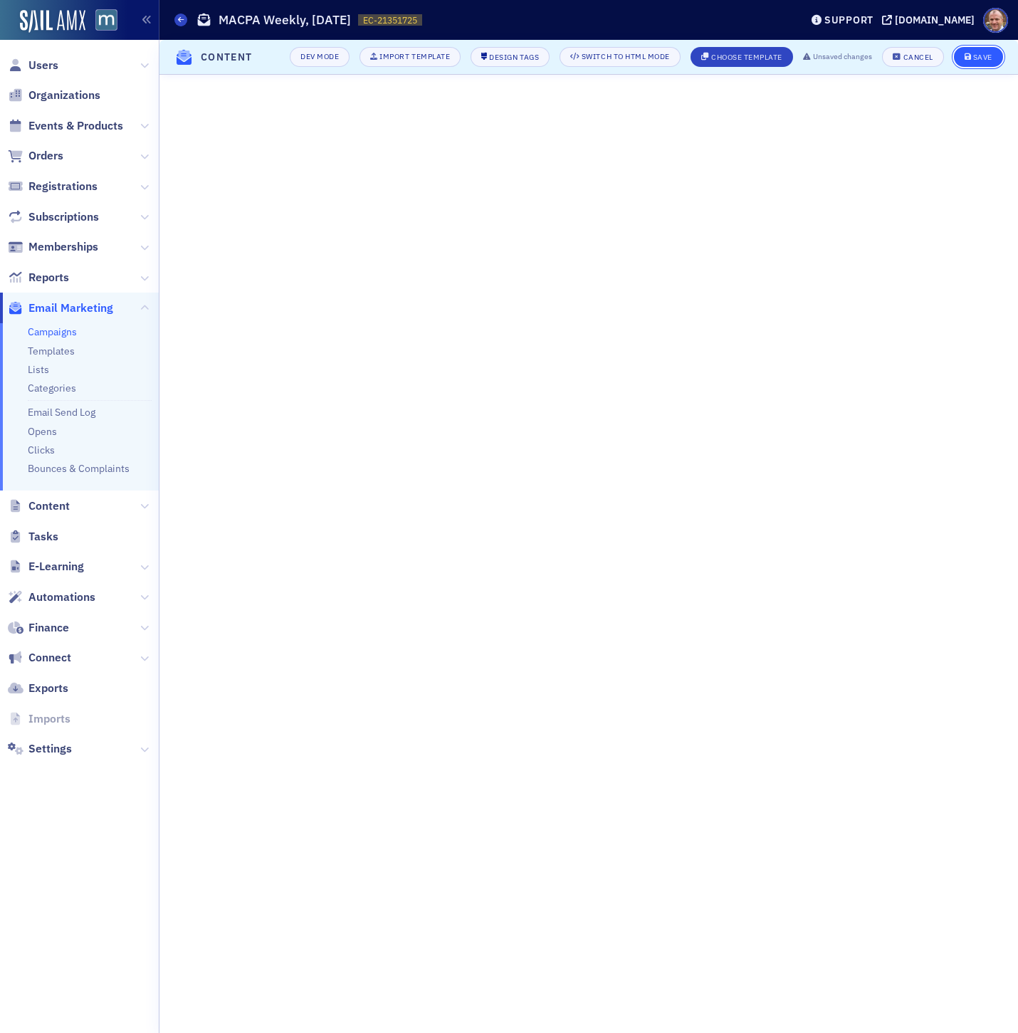
click at [984, 59] on div "Save" at bounding box center [982, 57] width 19 height 8
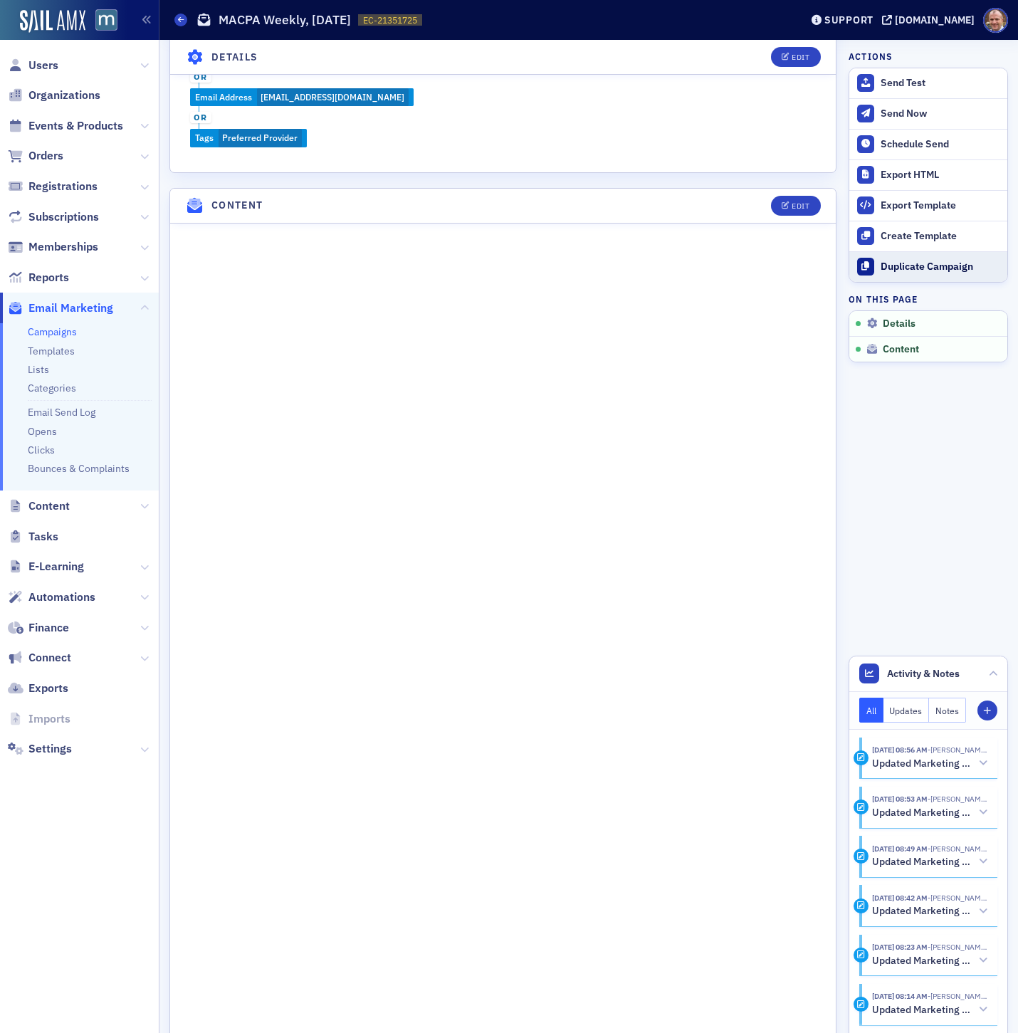
scroll to position [735, 0]
